Goal: Transaction & Acquisition: Purchase product/service

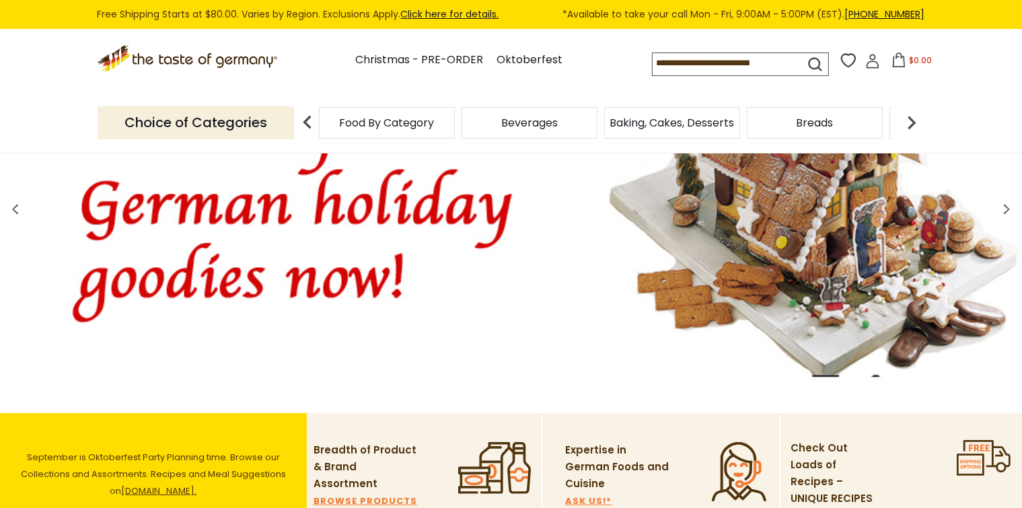
scroll to position [76, 0]
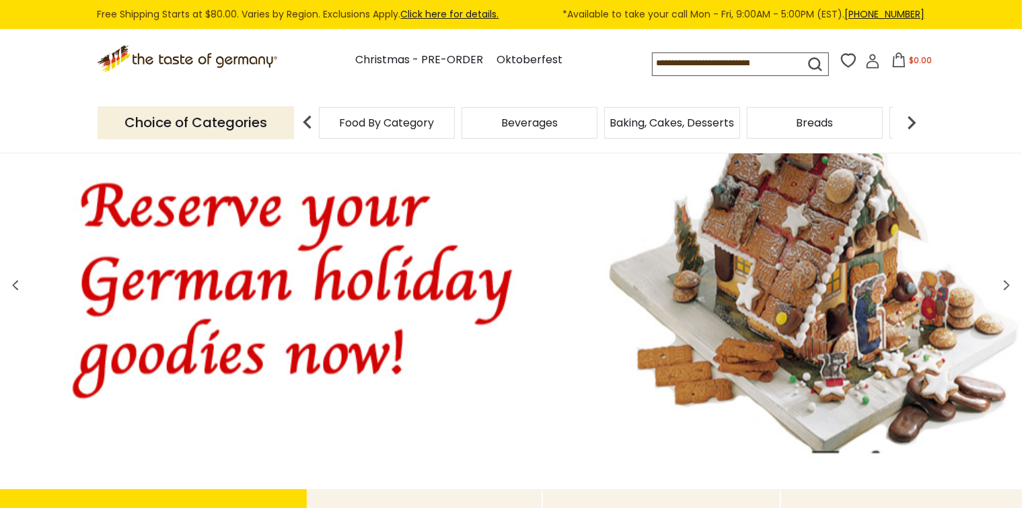
click at [1006, 287] on icon at bounding box center [1006, 285] width 10 height 16
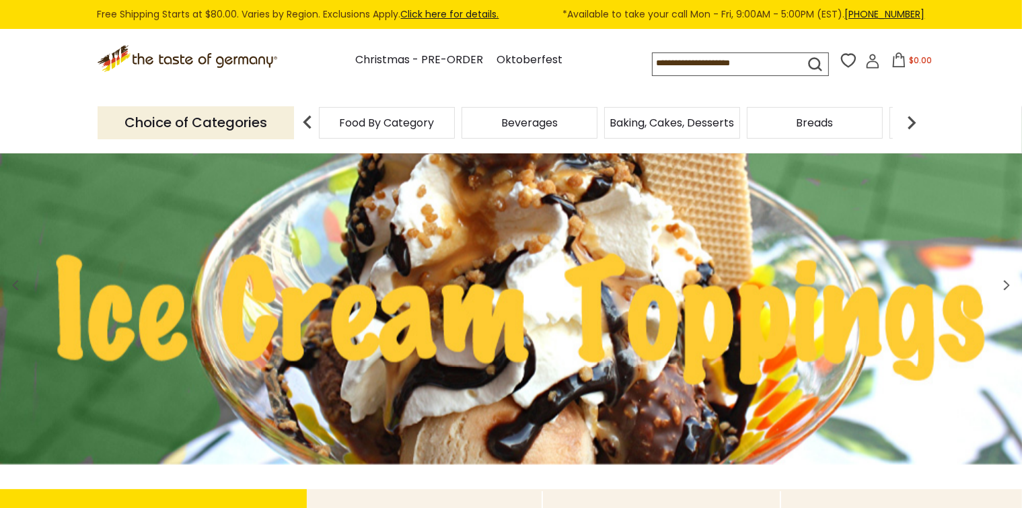
click at [1005, 287] on icon at bounding box center [1006, 285] width 10 height 16
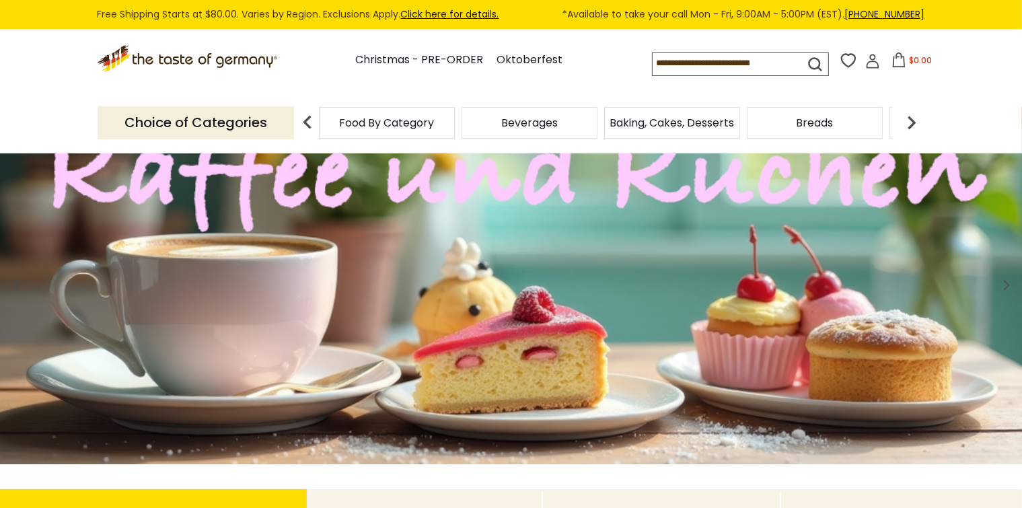
click at [1005, 287] on icon at bounding box center [1006, 285] width 10 height 16
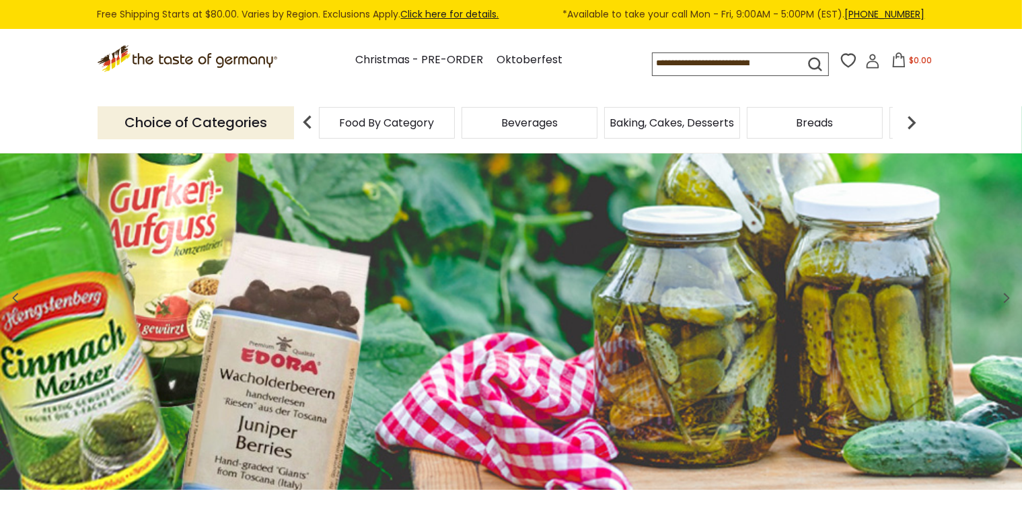
click at [1005, 287] on span at bounding box center [1006, 300] width 32 height 43
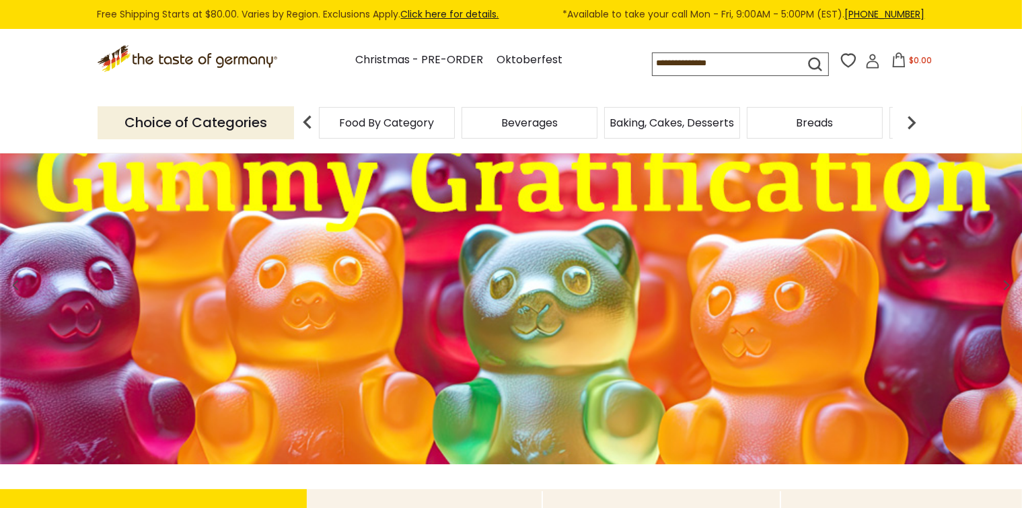
click at [1005, 287] on icon at bounding box center [1006, 285] width 10 height 16
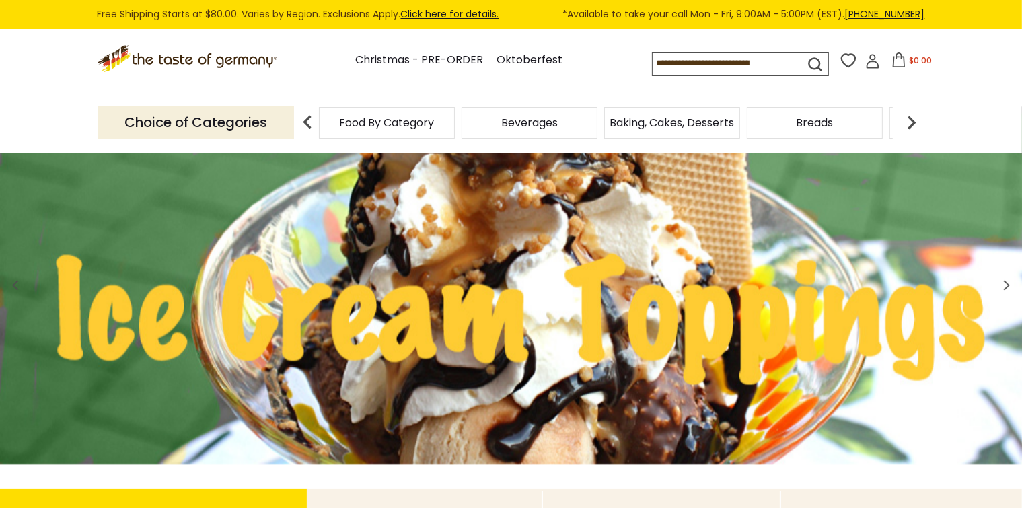
scroll to position [0, 0]
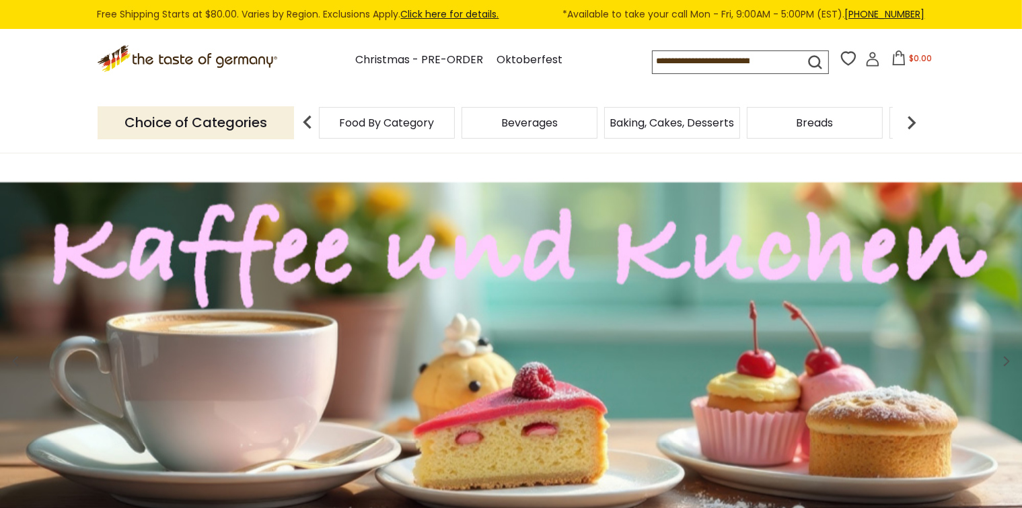
click at [396, 119] on span "Food By Category" at bounding box center [387, 123] width 95 height 10
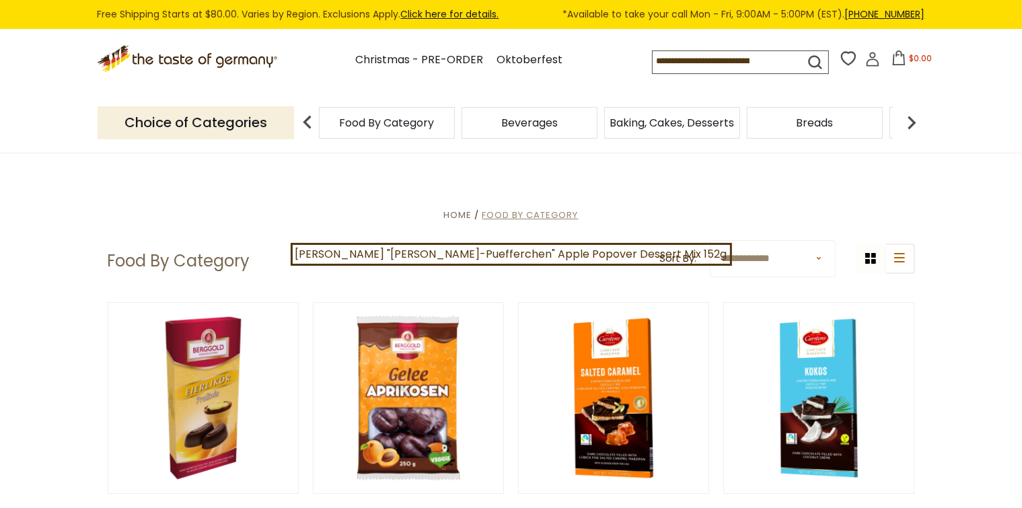
click at [502, 216] on span "Food By Category" at bounding box center [530, 215] width 96 height 13
click at [309, 120] on img at bounding box center [307, 122] width 27 height 27
click at [303, 120] on img at bounding box center [307, 122] width 27 height 27
click at [665, 63] on input at bounding box center [717, 60] width 128 height 19
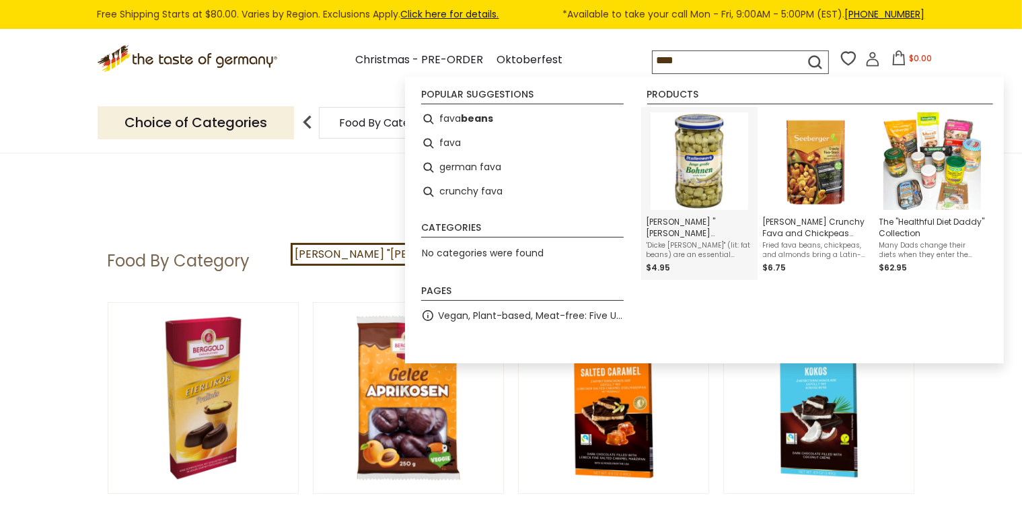
type input "****"
click at [702, 155] on img "Instant Search Results" at bounding box center [700, 161] width 98 height 98
